Goal: Information Seeking & Learning: Learn about a topic

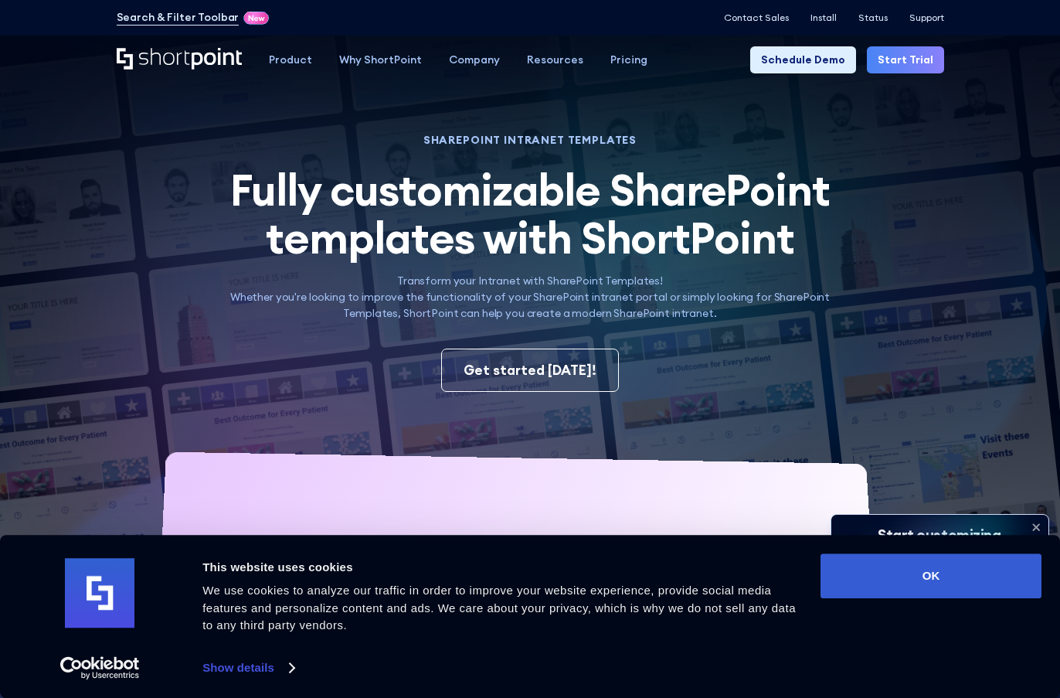
scroll to position [77, 0]
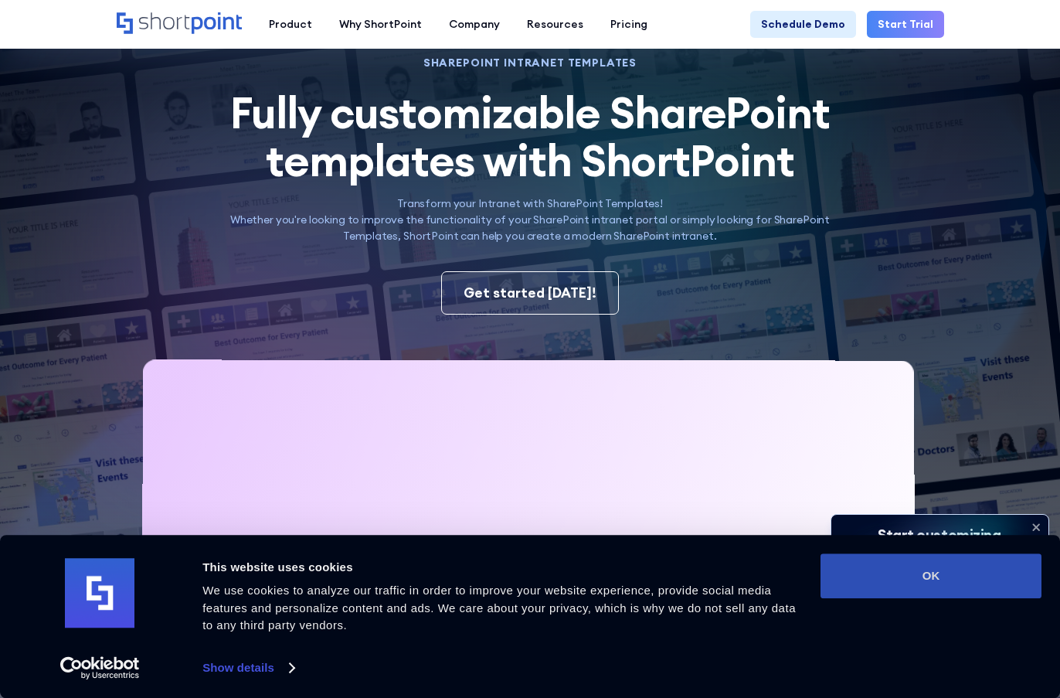
click at [978, 579] on button "OK" at bounding box center [931, 575] width 221 height 45
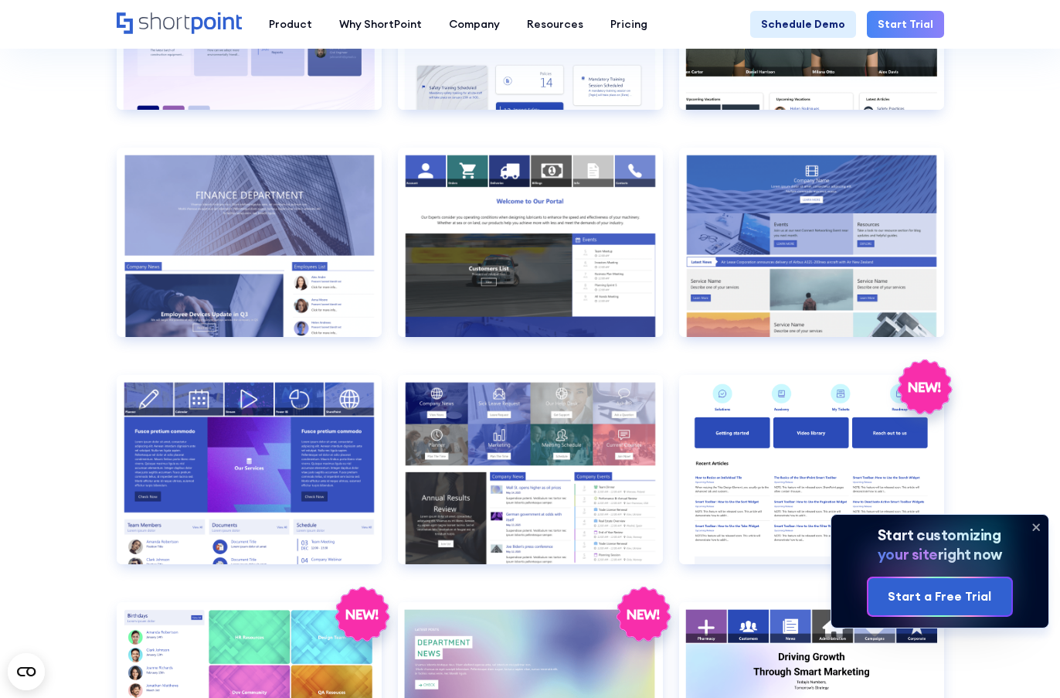
scroll to position [2550, 0]
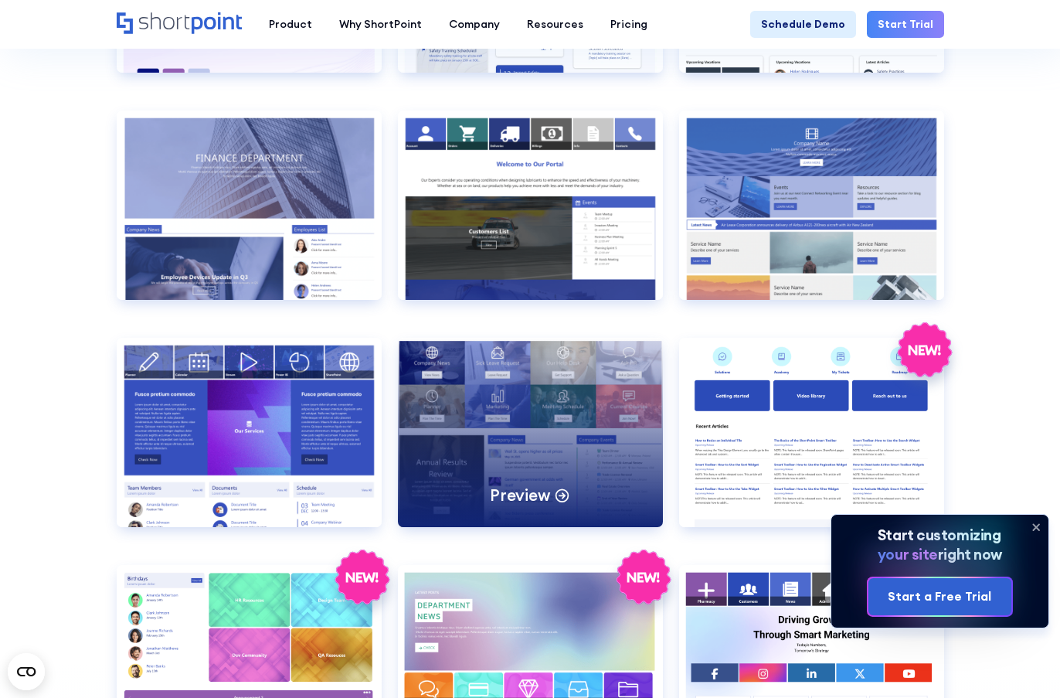
click at [620, 497] on div "Preview" at bounding box center [530, 432] width 265 height 189
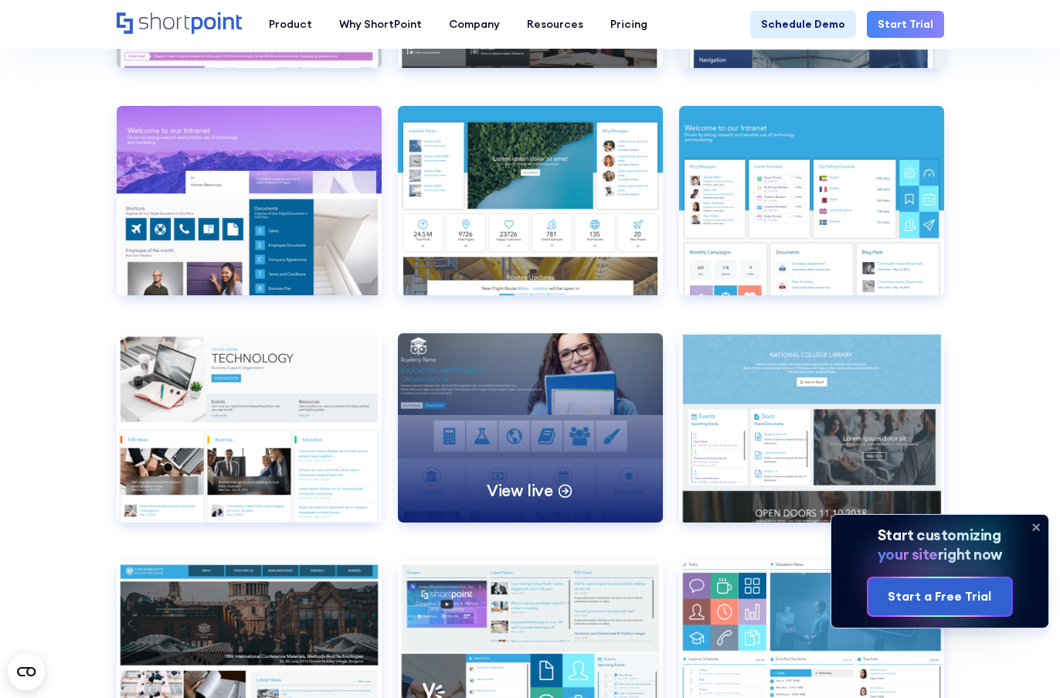
scroll to position [4945, 0]
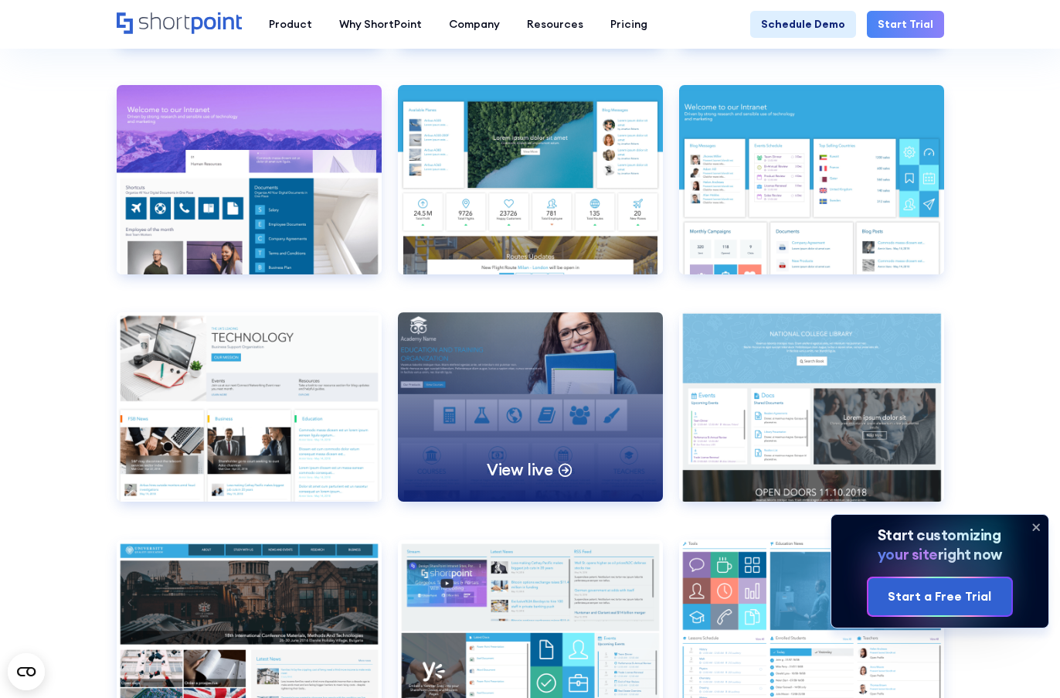
click at [595, 388] on div "View live" at bounding box center [530, 406] width 265 height 189
